Goal: Task Accomplishment & Management: Manage account settings

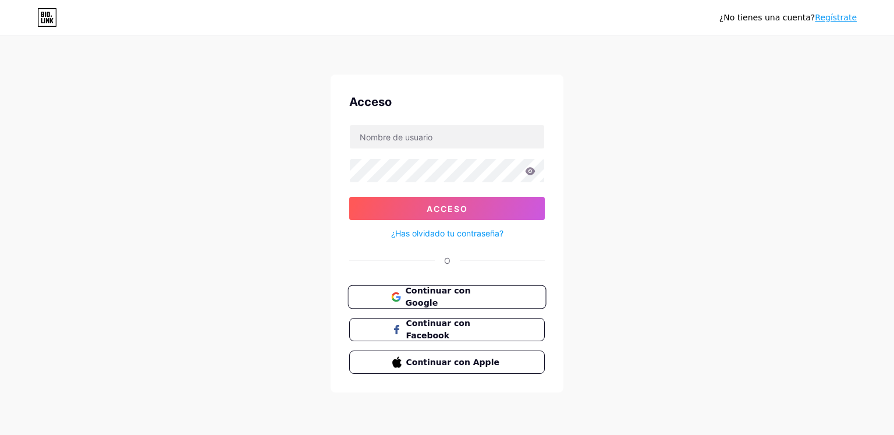
click at [459, 300] on font "Continuar con Google" at bounding box center [437, 297] width 65 height 22
